Goal: Find contact information: Find contact information

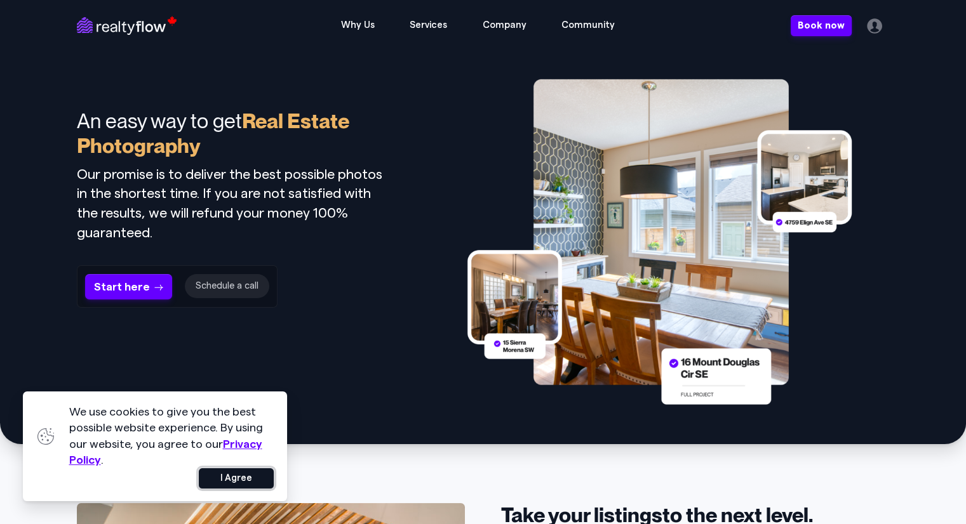
click at [234, 486] on button "I Agree" at bounding box center [236, 479] width 75 height 20
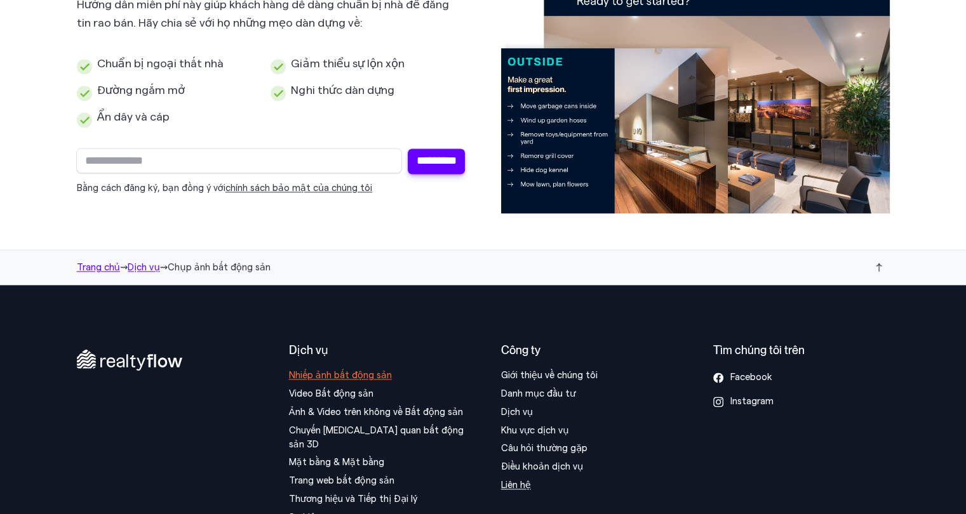
scroll to position [6556, 0]
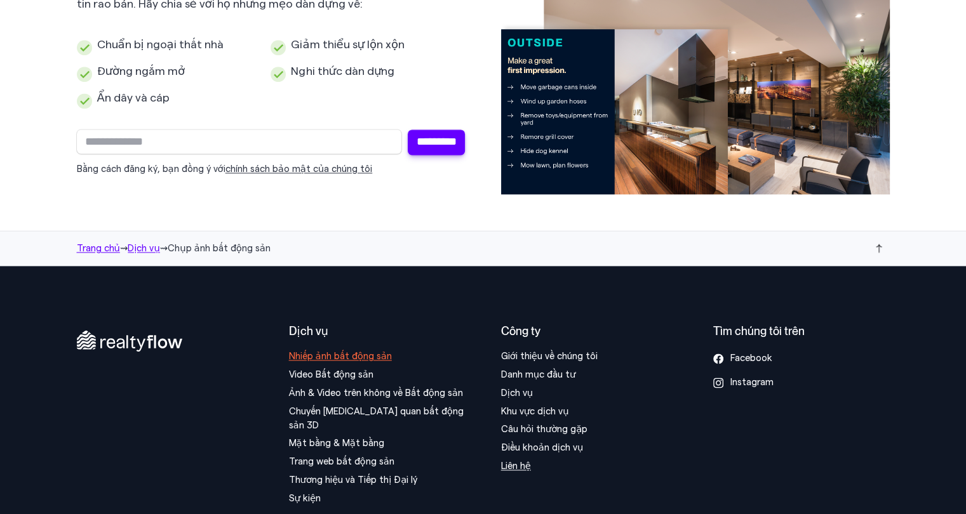
click at [516, 462] on font "Liên hệ" at bounding box center [516, 467] width 30 height 10
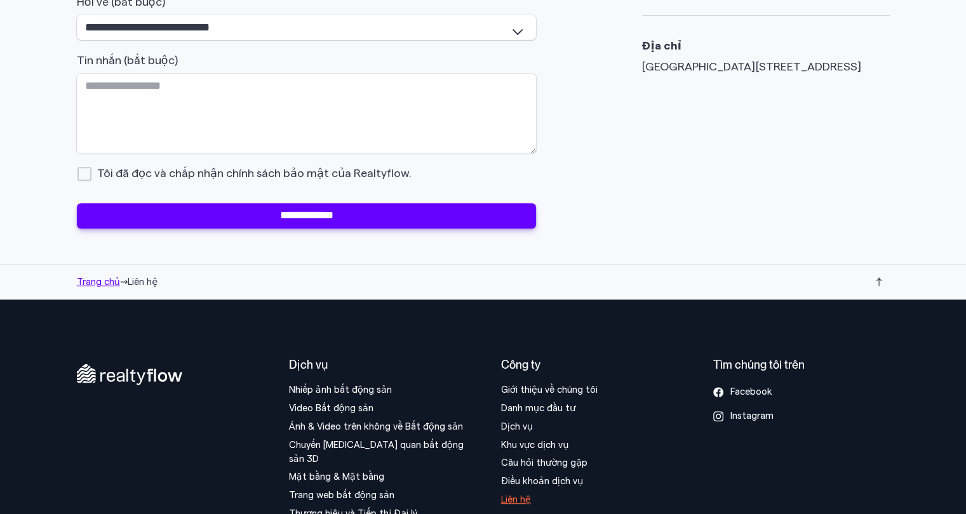
scroll to position [534, 0]
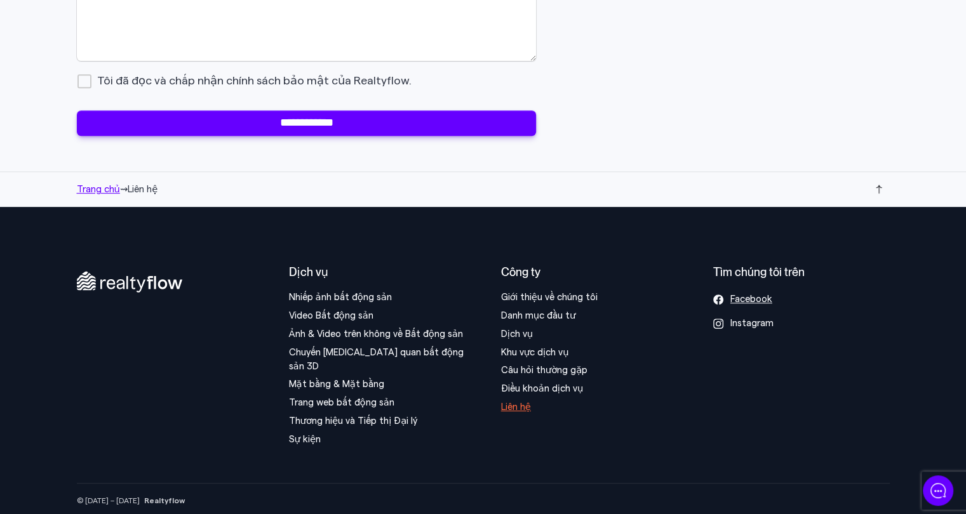
click at [744, 304] on font "Facebook" at bounding box center [751, 300] width 42 height 10
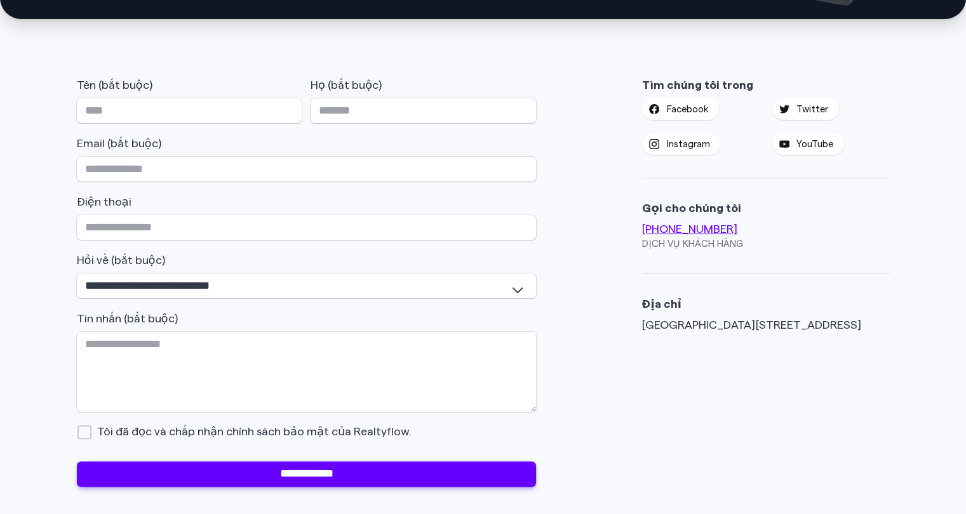
scroll to position [153, 0]
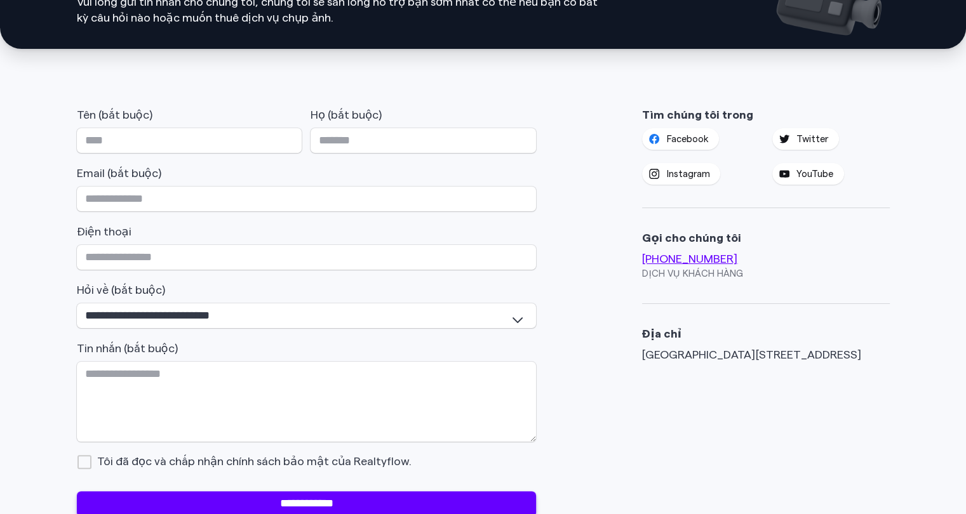
click at [677, 135] on font "Facebook" at bounding box center [688, 140] width 42 height 10
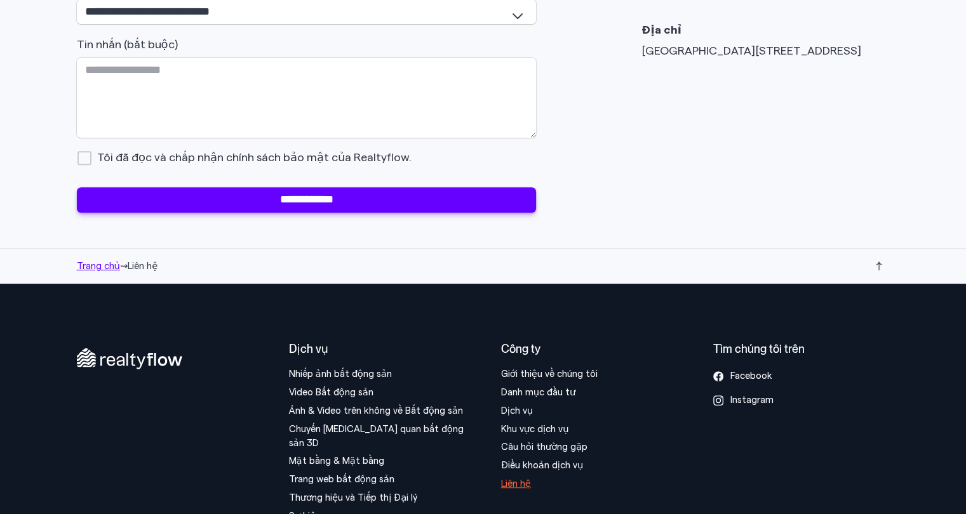
scroll to position [534, 0]
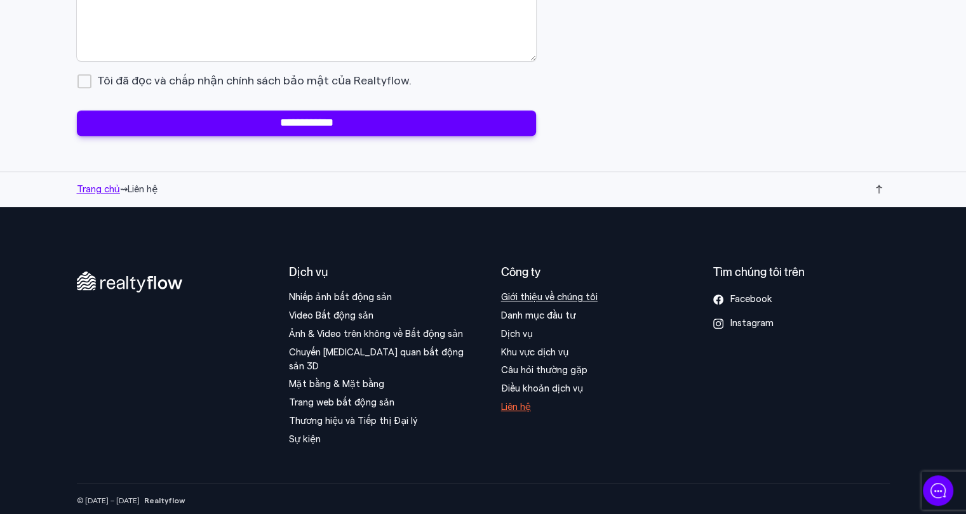
click at [550, 302] on font "Giới thiệu về chúng tôi" at bounding box center [549, 298] width 97 height 10
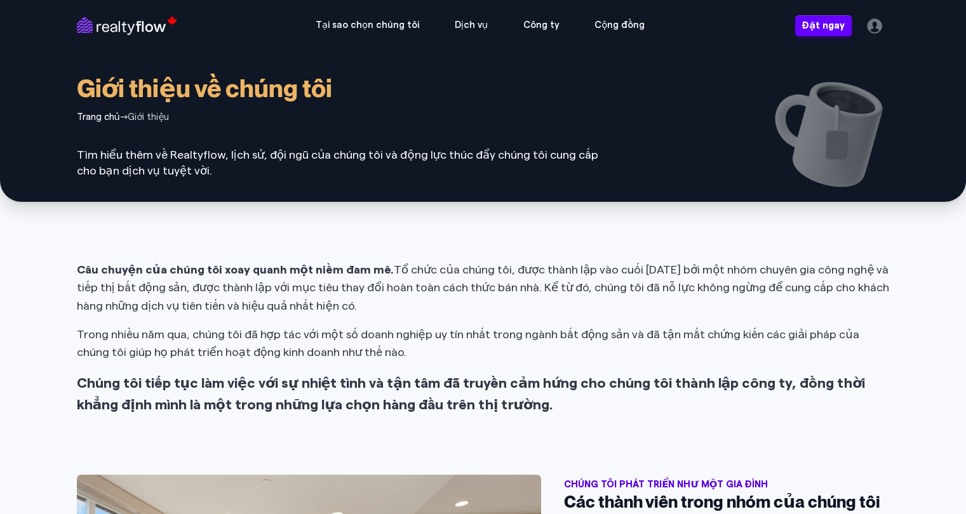
click at [190, 150] on font "Tìm hiểu thêm về Realtyflow, lịch sử, đội ngũ của chúng tôi và động lực thúc đẩ…" at bounding box center [337, 162] width 521 height 27
copy font "Realtyflow"
